Goal: Communication & Community: Answer question/provide support

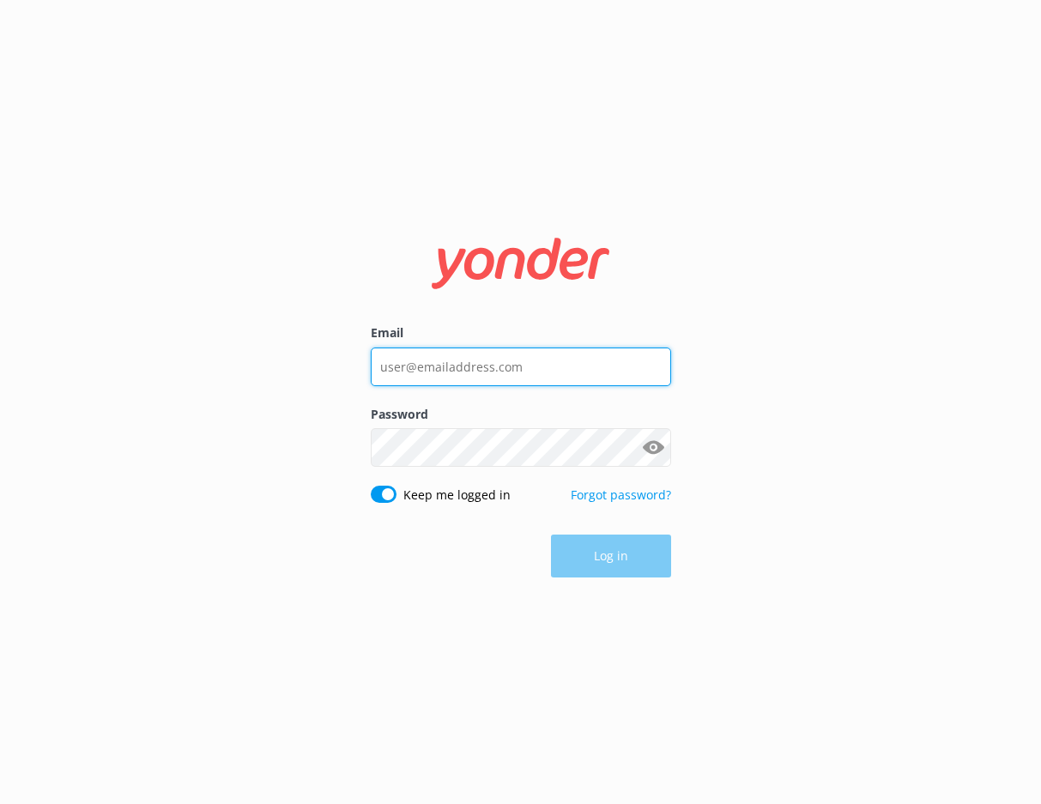
click at [537, 361] on input "Email" at bounding box center [521, 367] width 300 height 39
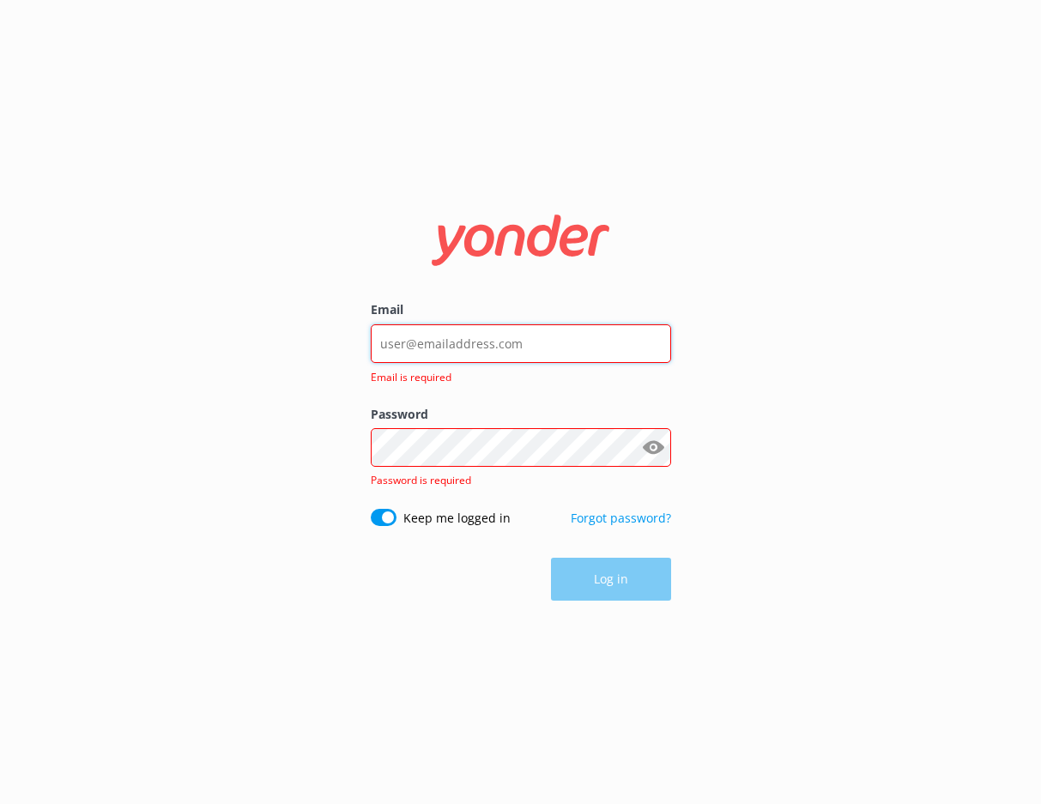
type input "[EMAIL_ADDRESS][DOMAIN_NAME]"
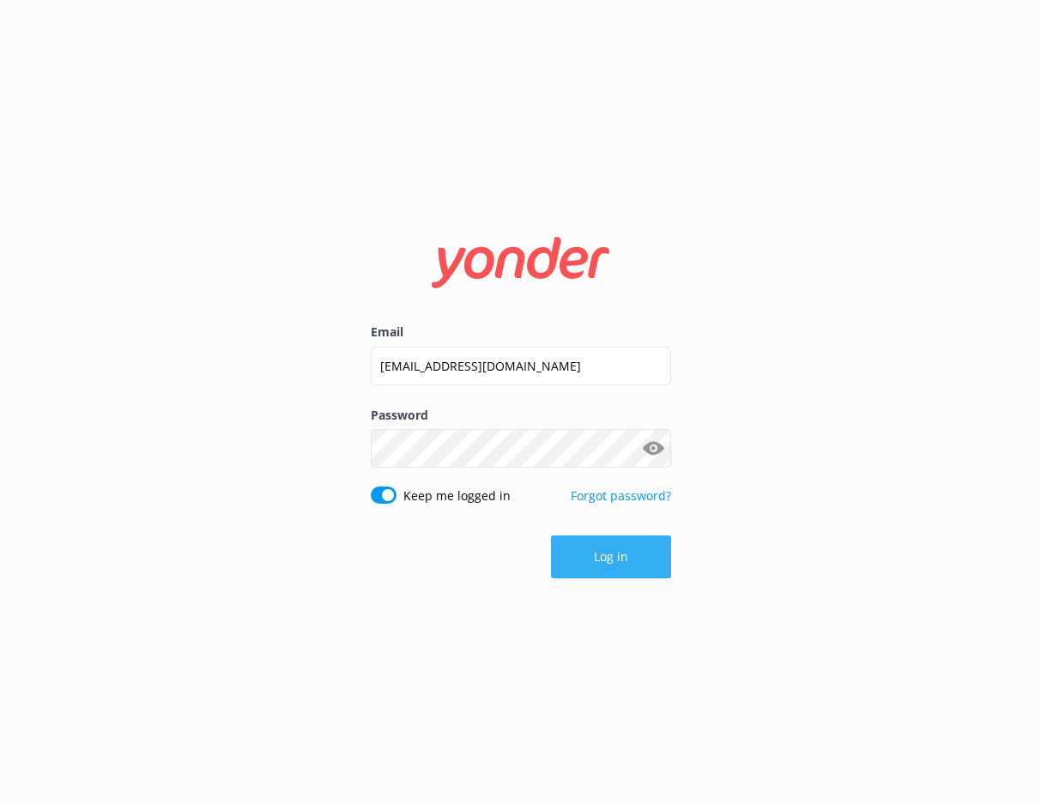
click at [589, 564] on button "Log in" at bounding box center [611, 557] width 120 height 43
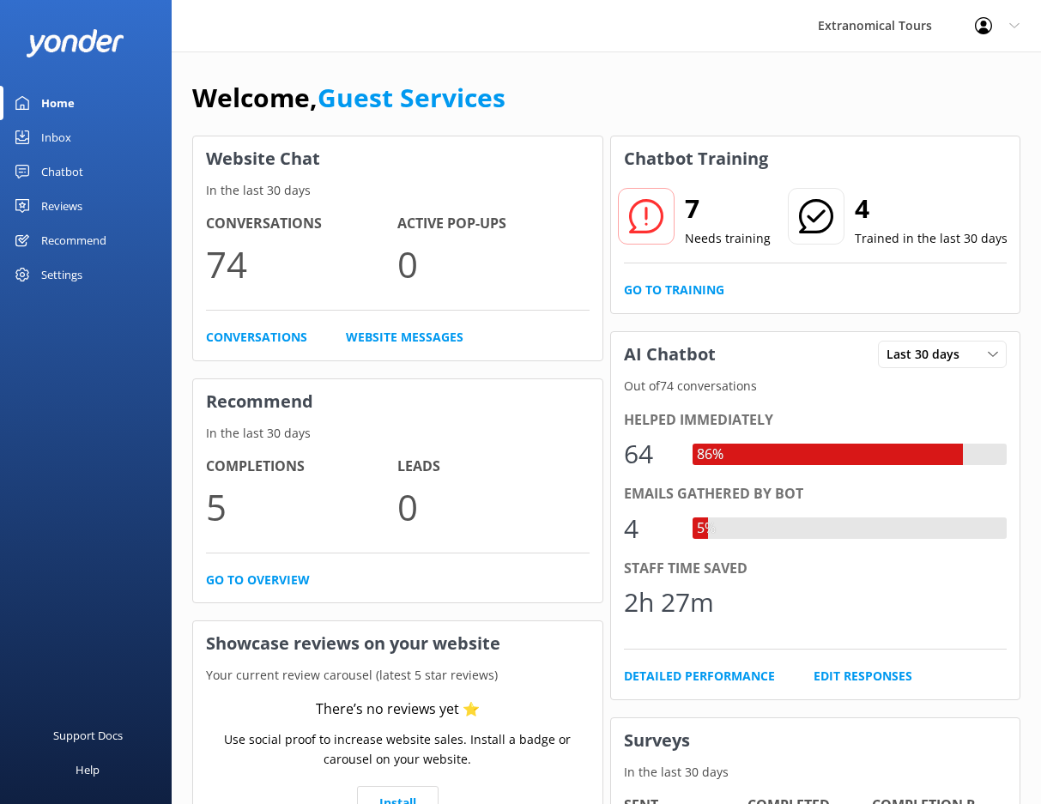
click at [41, 137] on div "Inbox" at bounding box center [56, 137] width 30 height 34
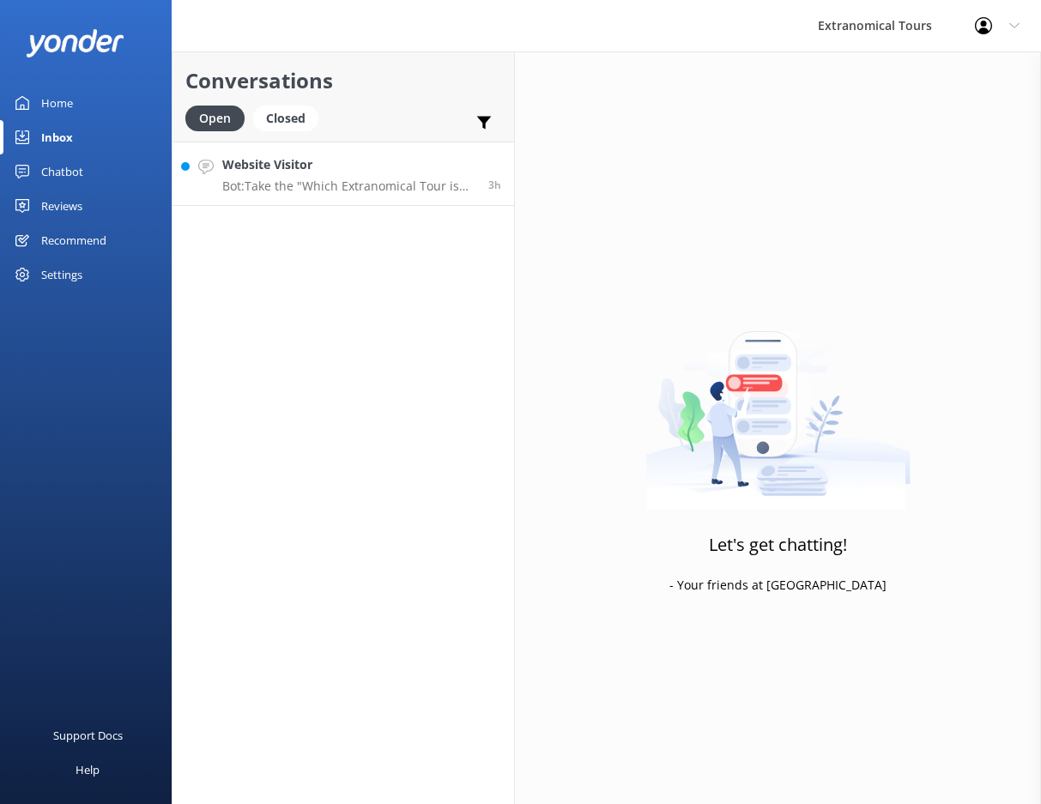
click at [350, 142] on link "Website Visitor Bot: Take the "Which Extranomical Tour is Right for Me?" quiz […" at bounding box center [344, 174] width 342 height 64
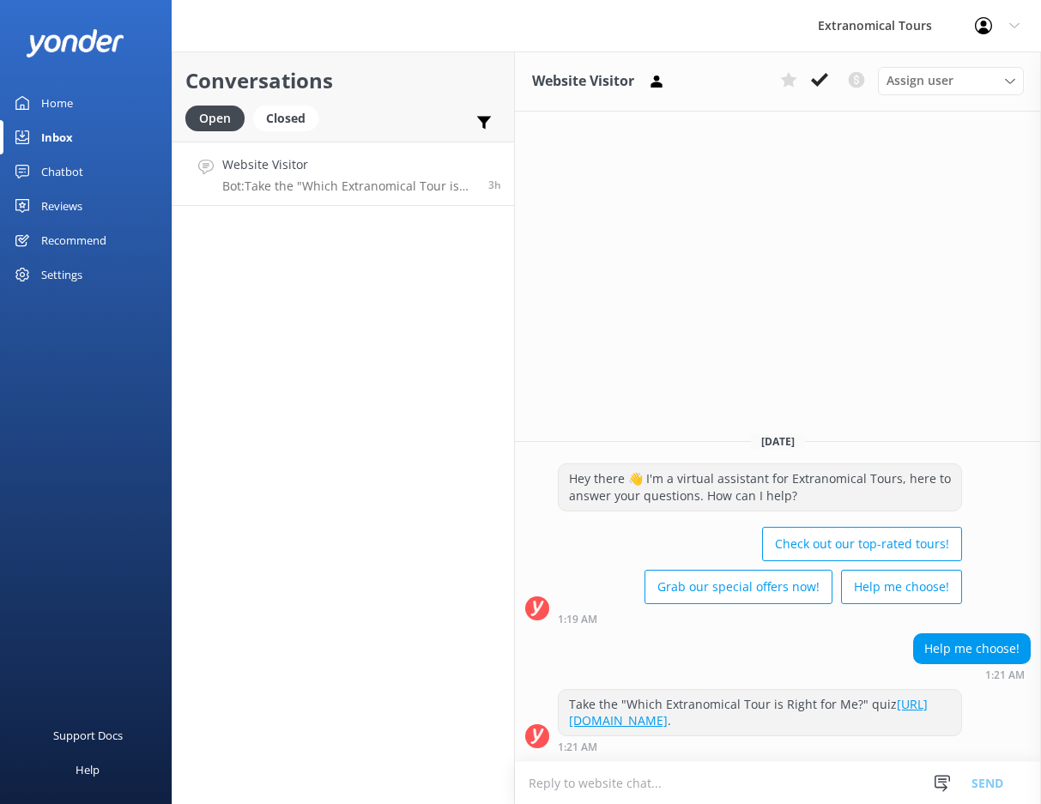
click at [669, 800] on textarea at bounding box center [778, 783] width 526 height 42
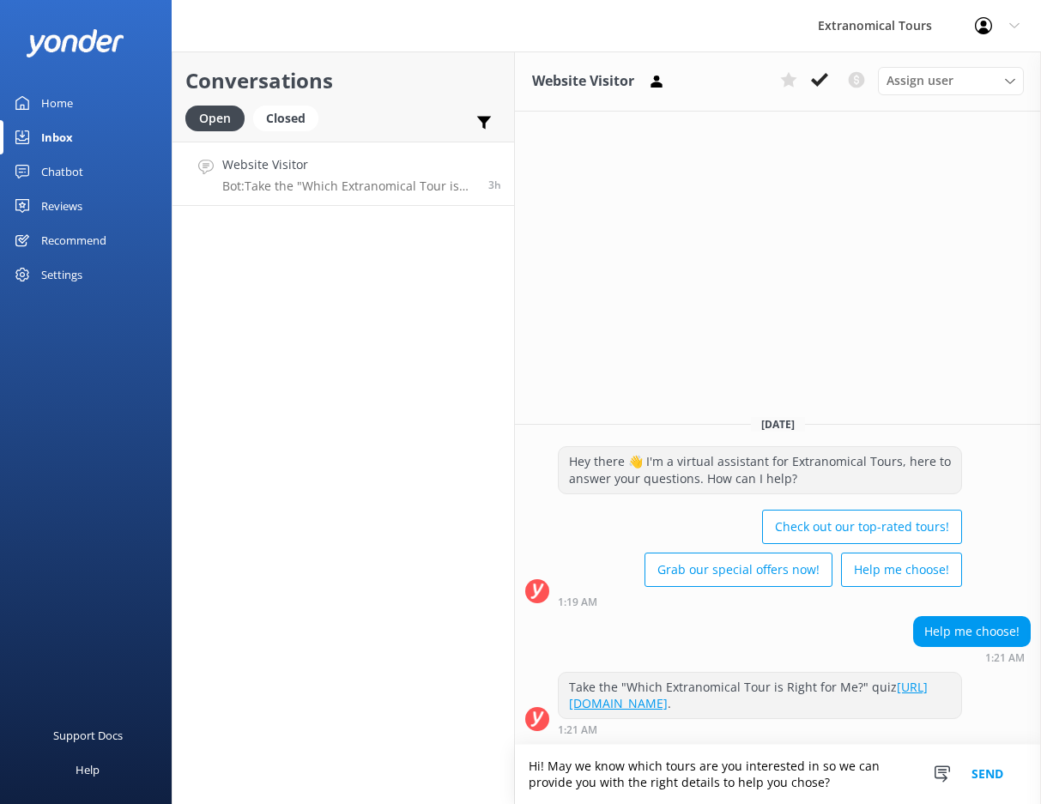
type textarea "Hi! May we know which tours are you interested in so we can provide you with th…"
click at [974, 777] on button "Send" at bounding box center [987, 774] width 64 height 59
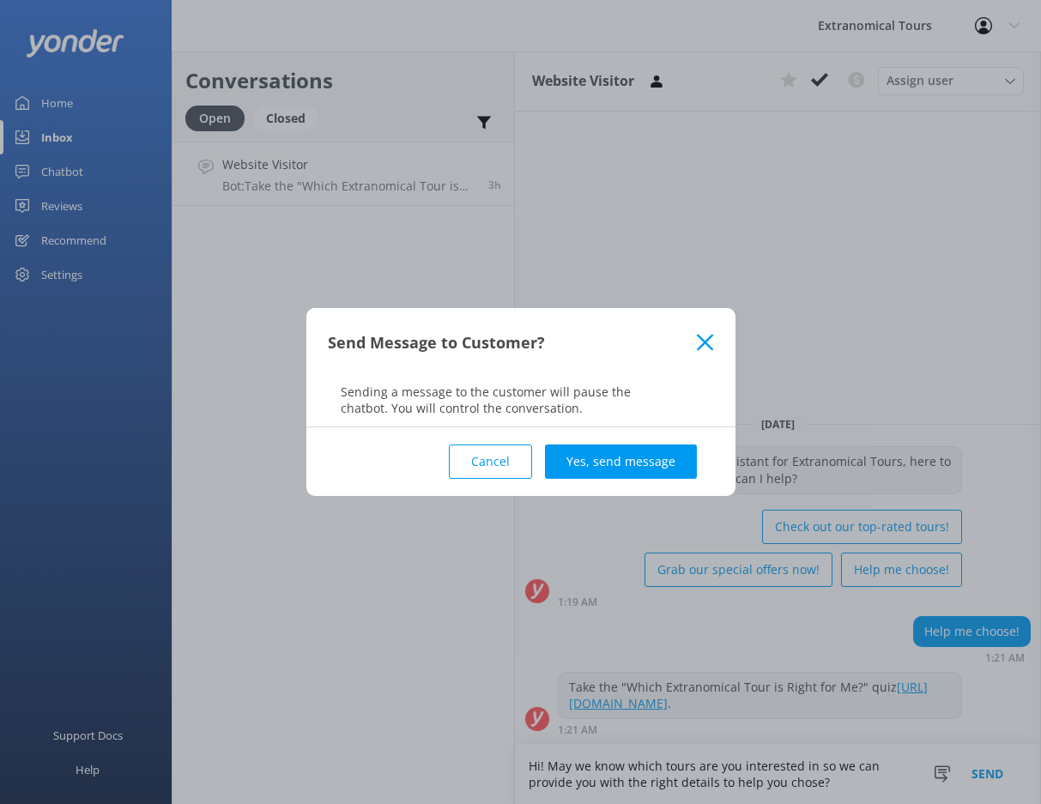
click at [603, 438] on div "Cancel Yes, send message" at bounding box center [521, 461] width 386 height 69
click at [604, 452] on button "Yes, send message" at bounding box center [621, 462] width 152 height 34
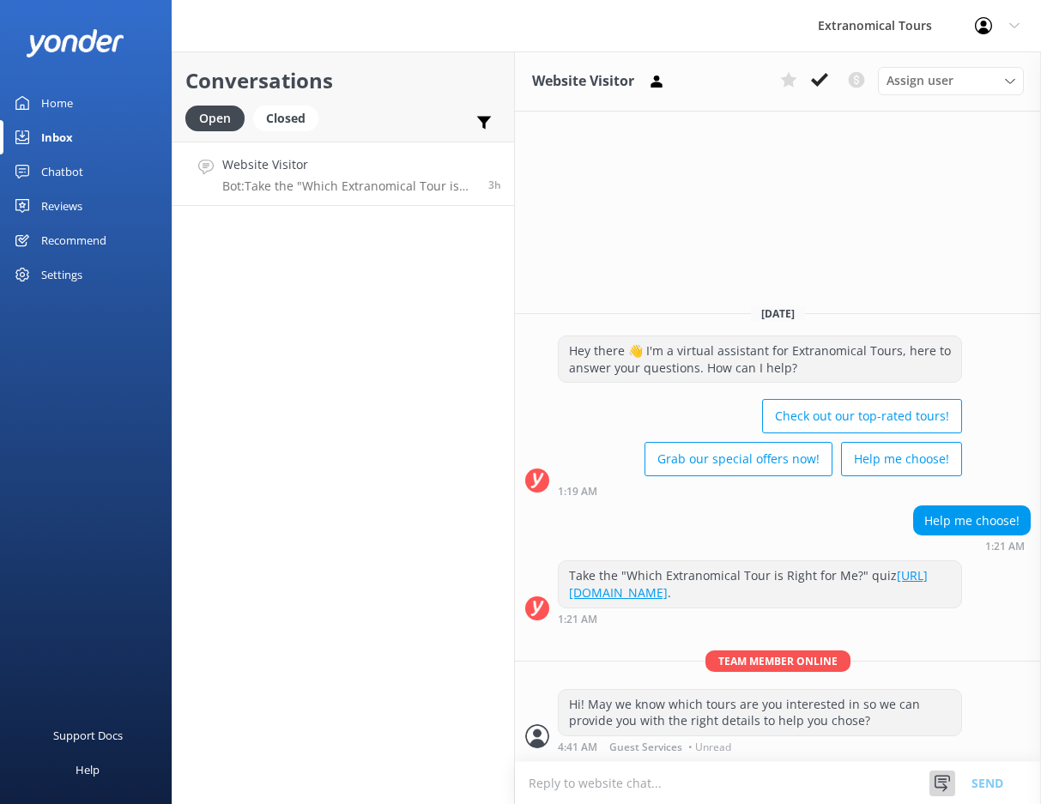
click at [943, 788] on icon at bounding box center [942, 783] width 17 height 17
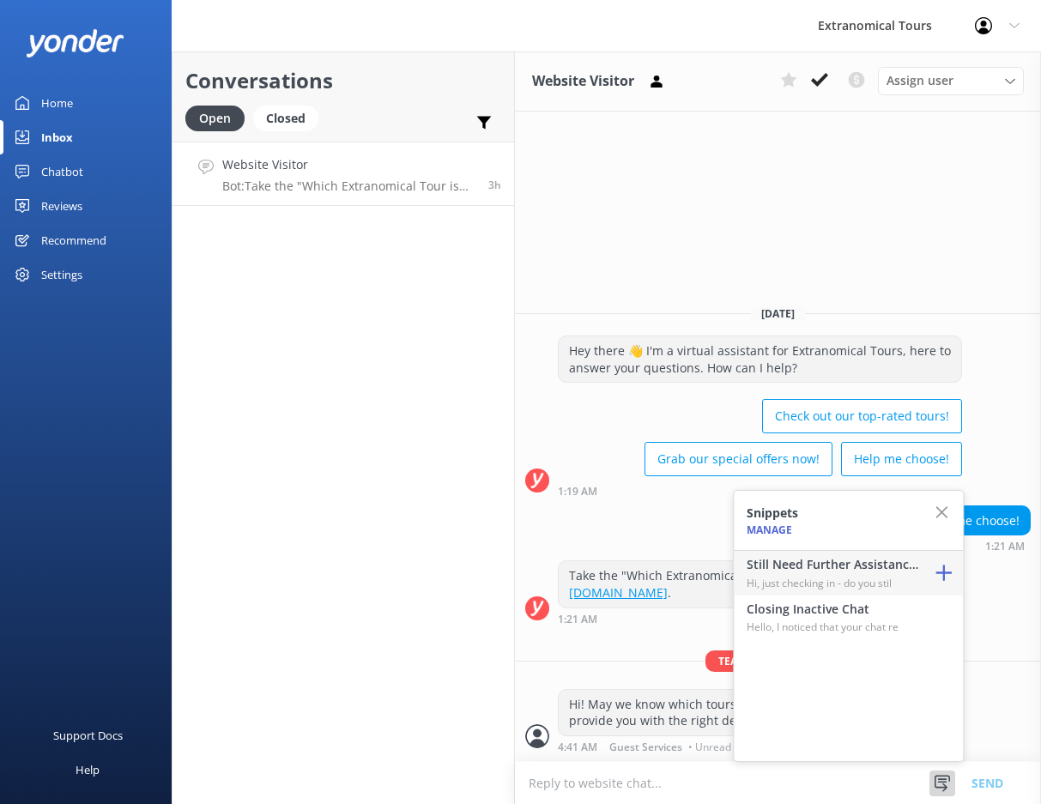
click at [863, 584] on p "Hi, just checking in - do you stil" at bounding box center [833, 583] width 172 height 16
type textarea "Hi, just checking in - do you still require assistance from our team on this? T…"
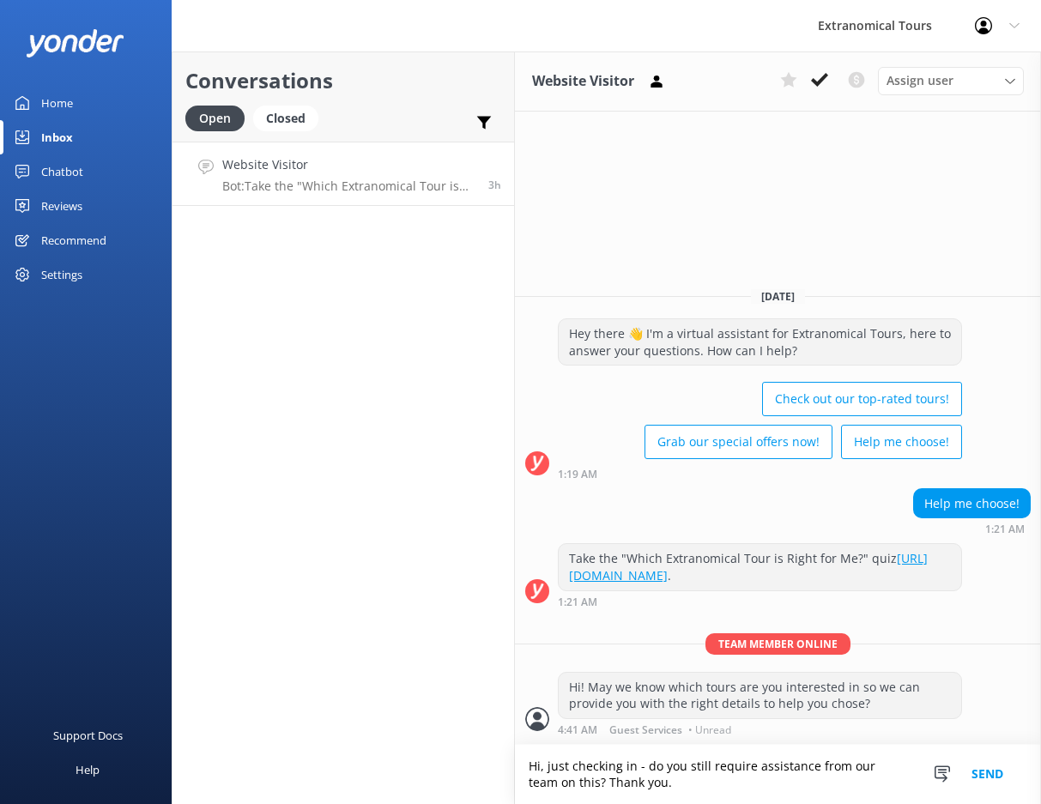
click at [972, 759] on button "Send" at bounding box center [987, 774] width 64 height 59
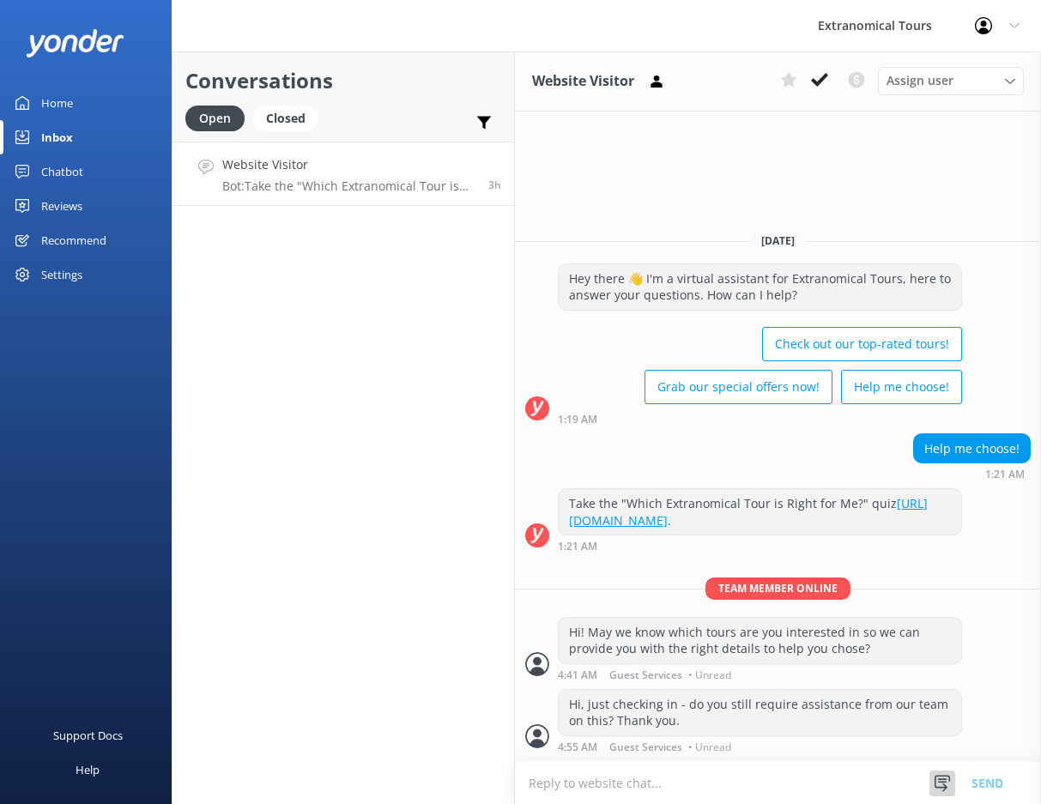
click at [945, 771] on div at bounding box center [942, 784] width 26 height 26
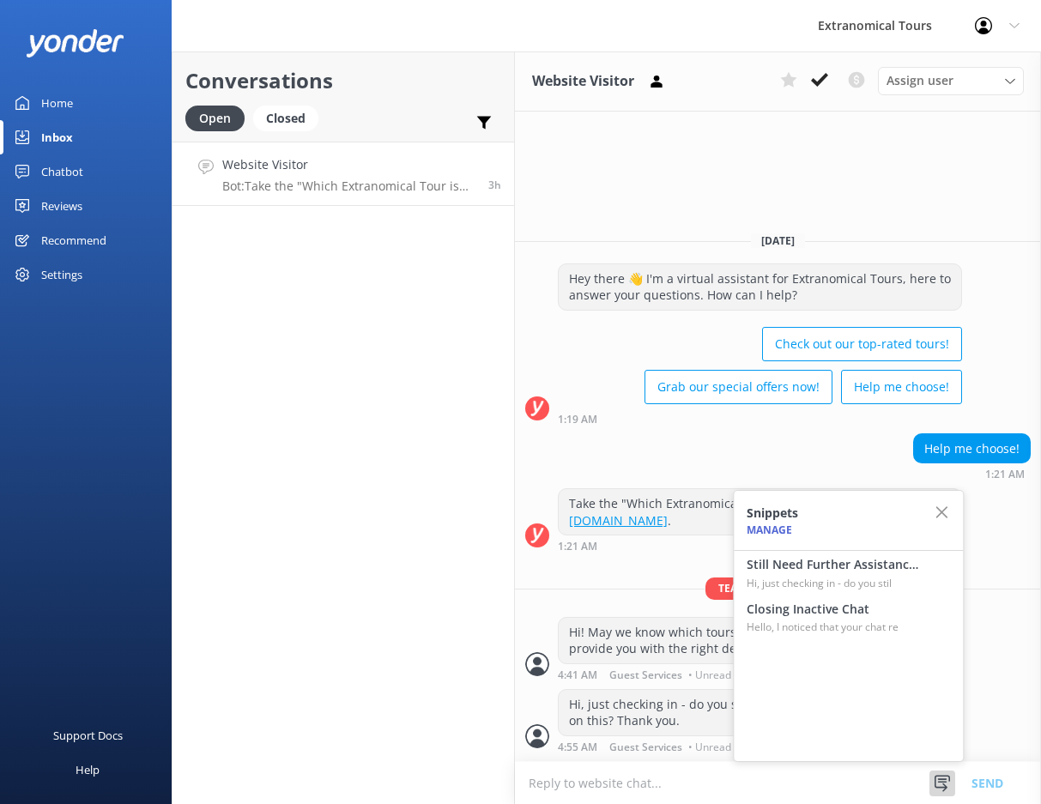
click at [857, 608] on h4 "Closing Inactive Chat" at bounding box center [833, 609] width 172 height 19
type textarea "Hello, I noticed that your chat remains open, but inactive. I will close this l…"
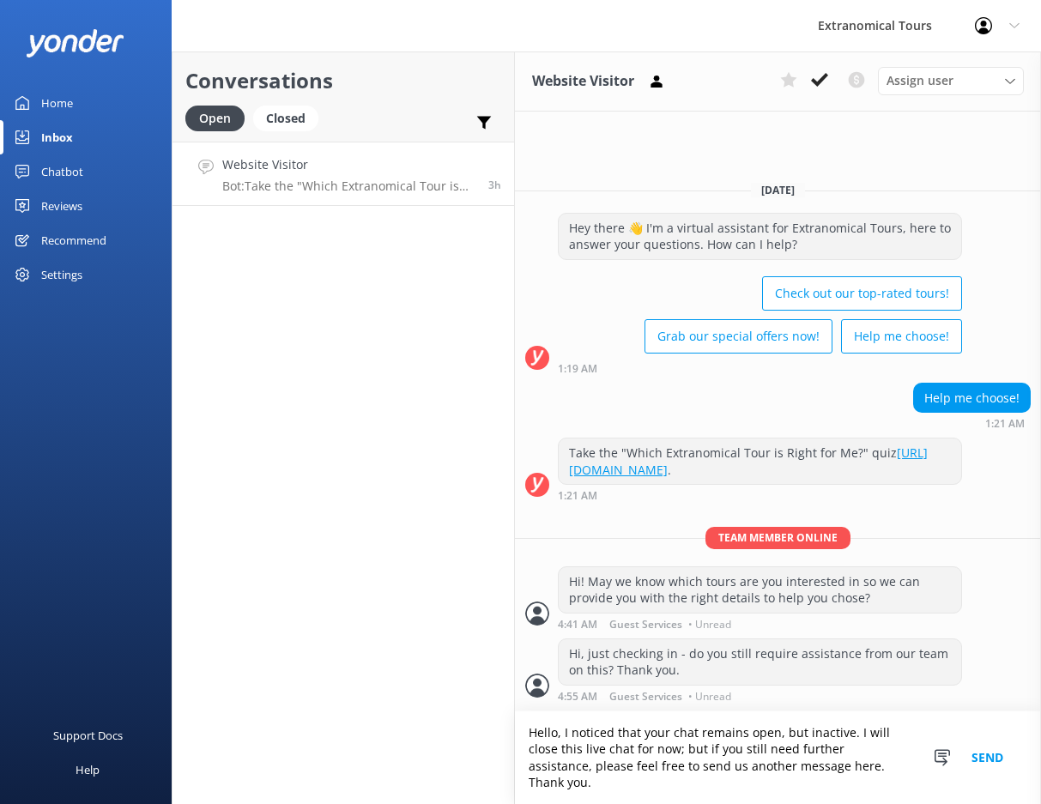
click at [980, 767] on button "Send" at bounding box center [987, 757] width 64 height 93
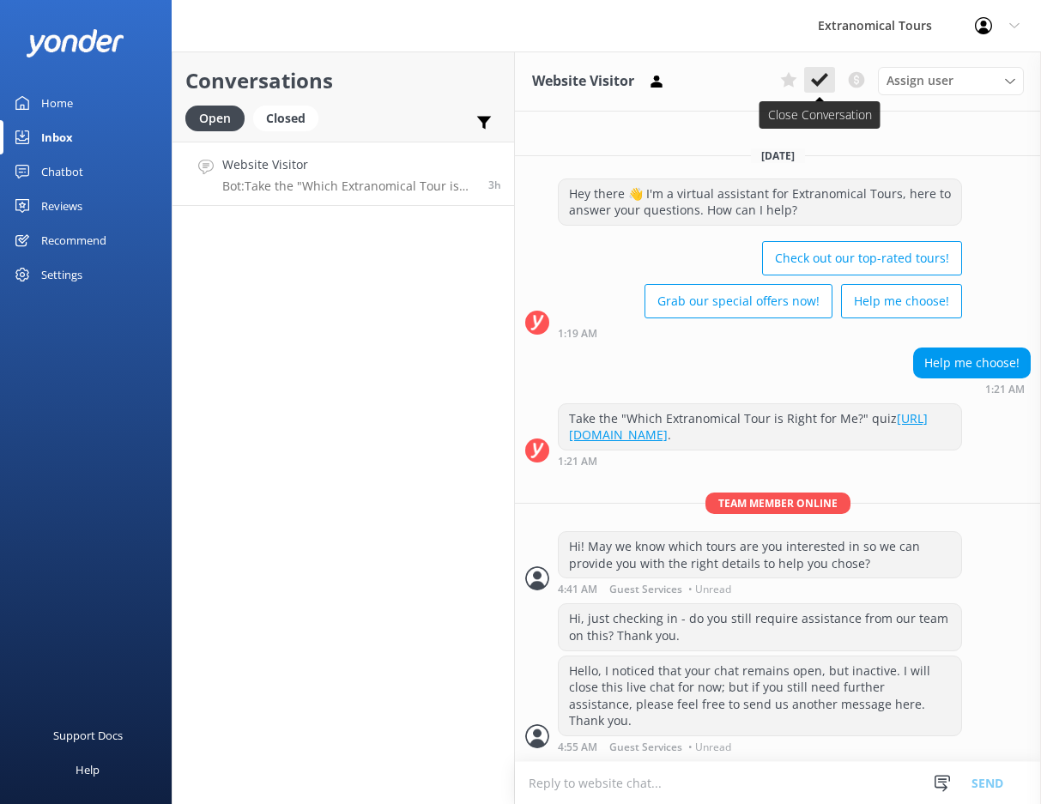
click at [824, 85] on icon at bounding box center [819, 79] width 17 height 17
